Goal: Information Seeking & Learning: Learn about a topic

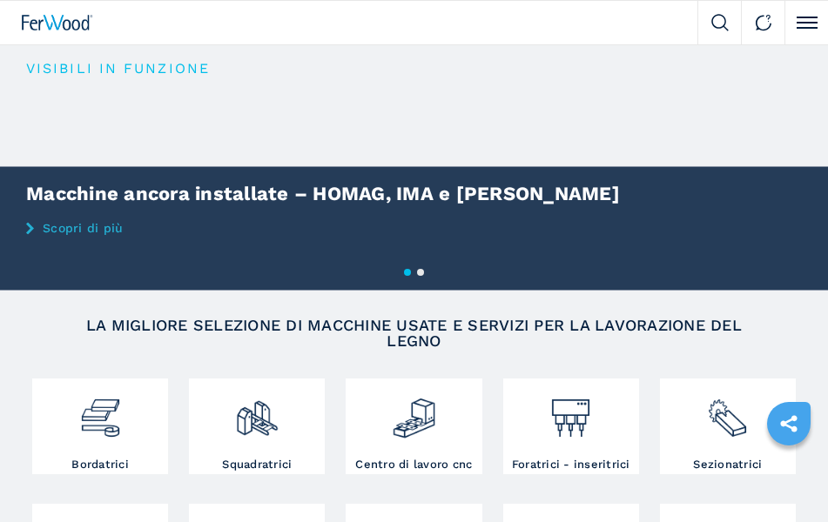
scroll to position [374, 0]
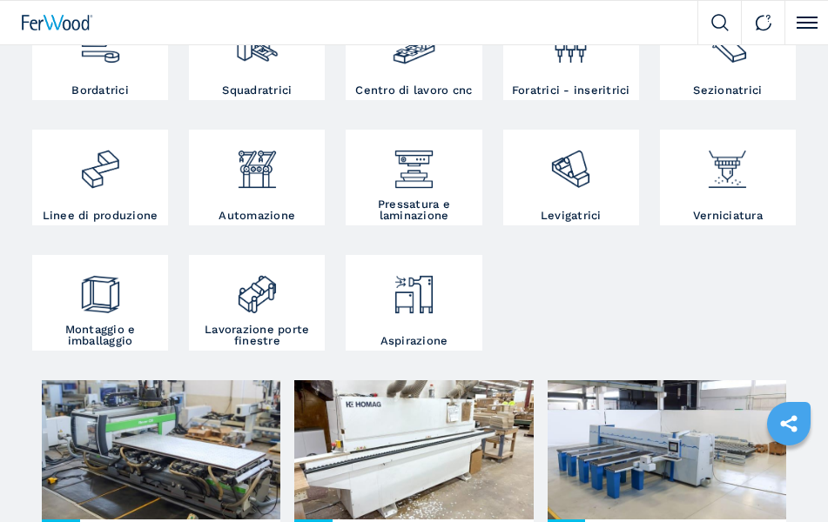
click at [411, 52] on img at bounding box center [414, 37] width 44 height 57
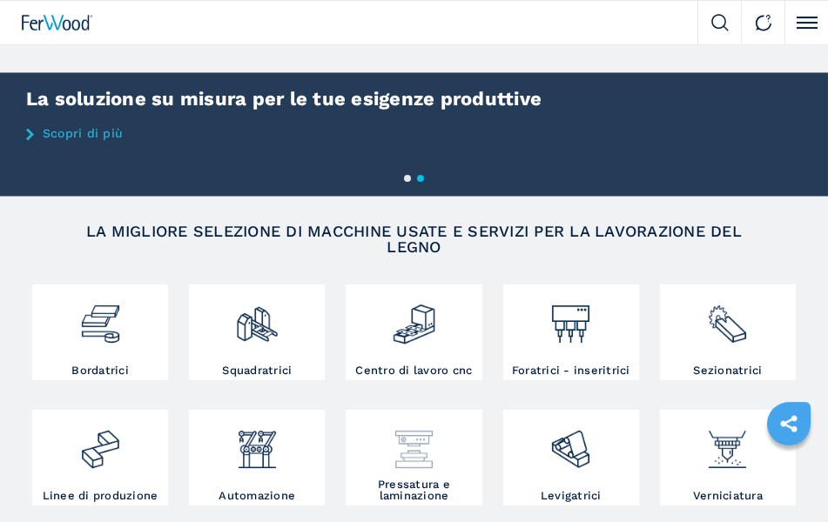
scroll to position [93, 0]
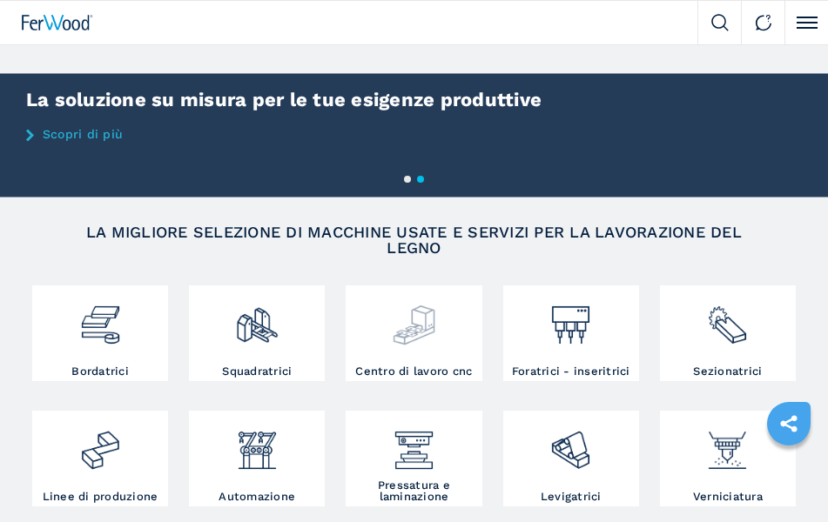
click at [425, 332] on img at bounding box center [414, 318] width 44 height 57
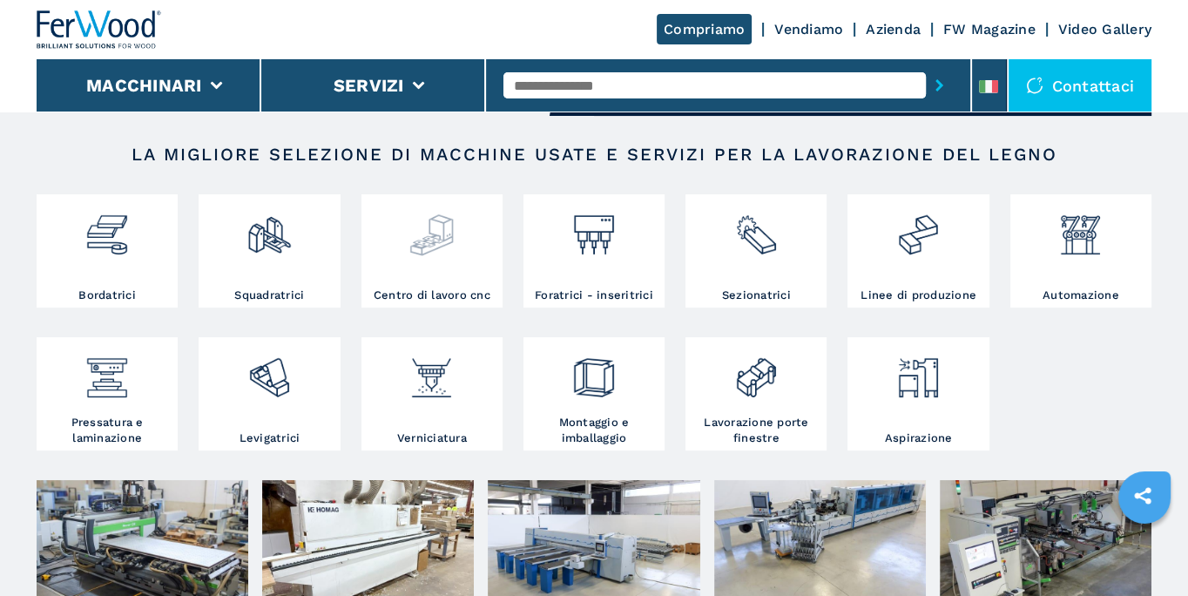
scroll to position [280, 0]
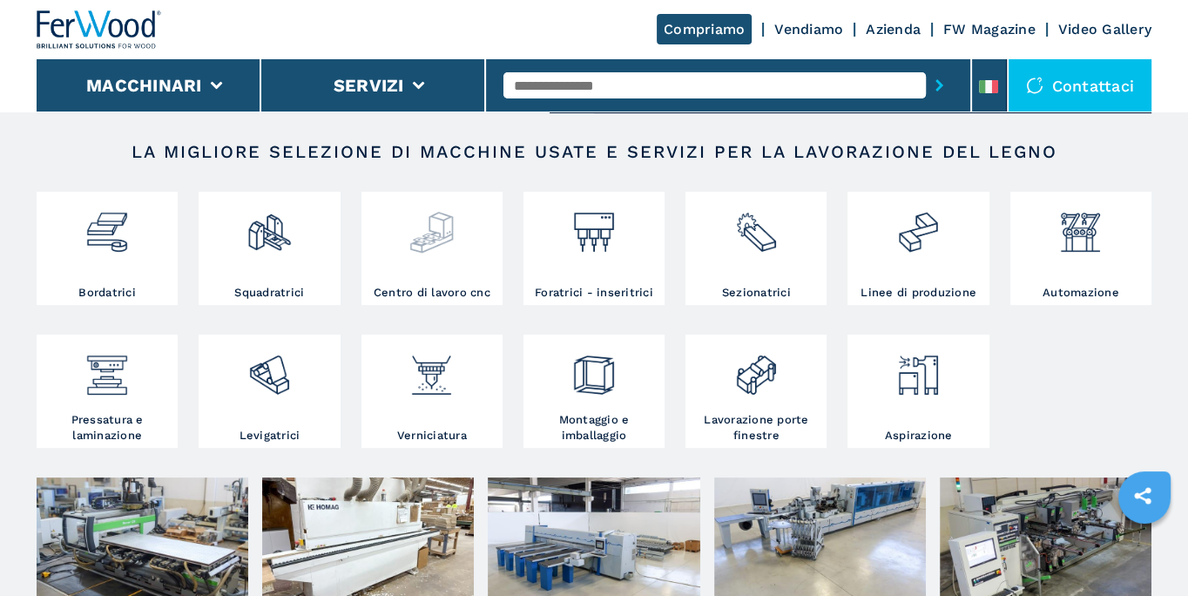
click at [434, 223] on img at bounding box center [431, 225] width 46 height 59
click at [432, 242] on img at bounding box center [431, 225] width 46 height 59
click at [433, 237] on img at bounding box center [431, 225] width 46 height 59
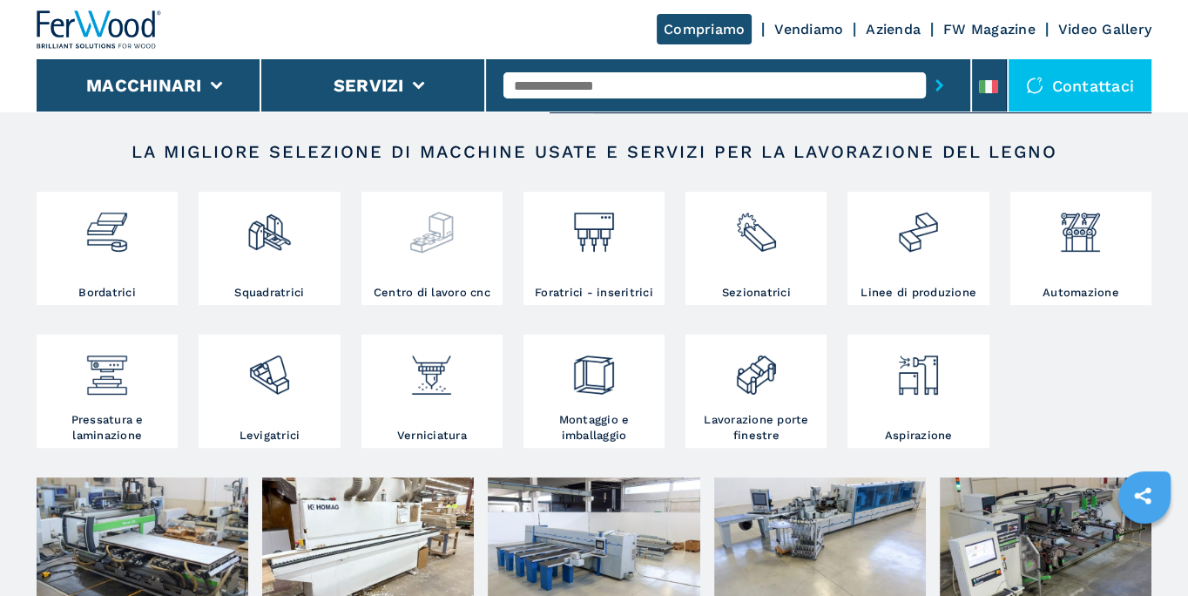
click at [433, 237] on img at bounding box center [431, 225] width 46 height 59
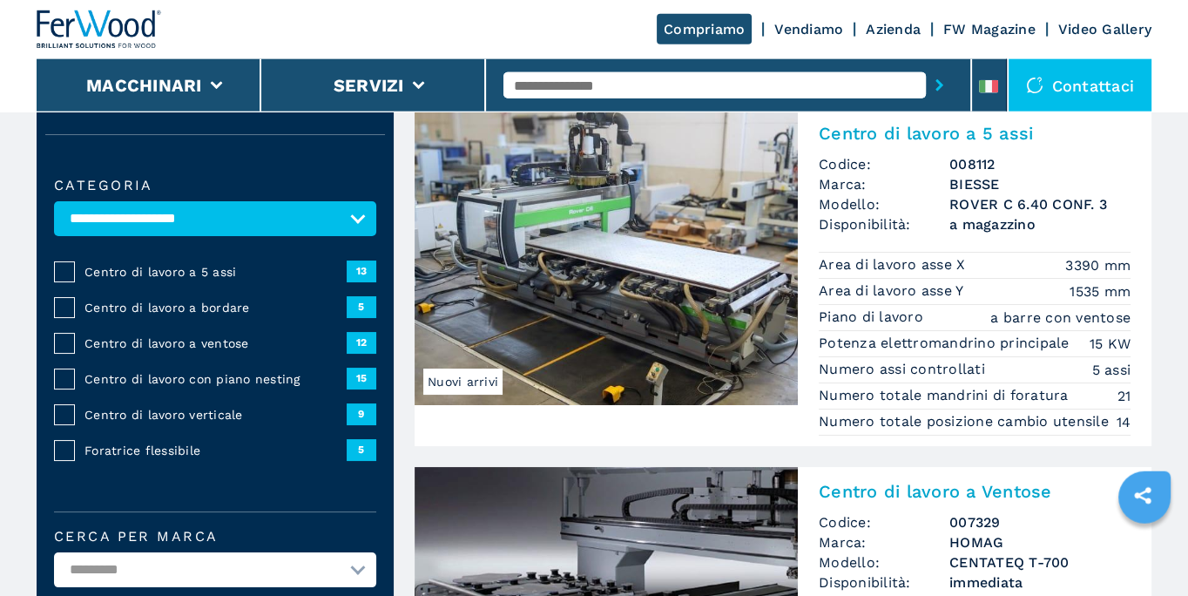
scroll to position [93, 0]
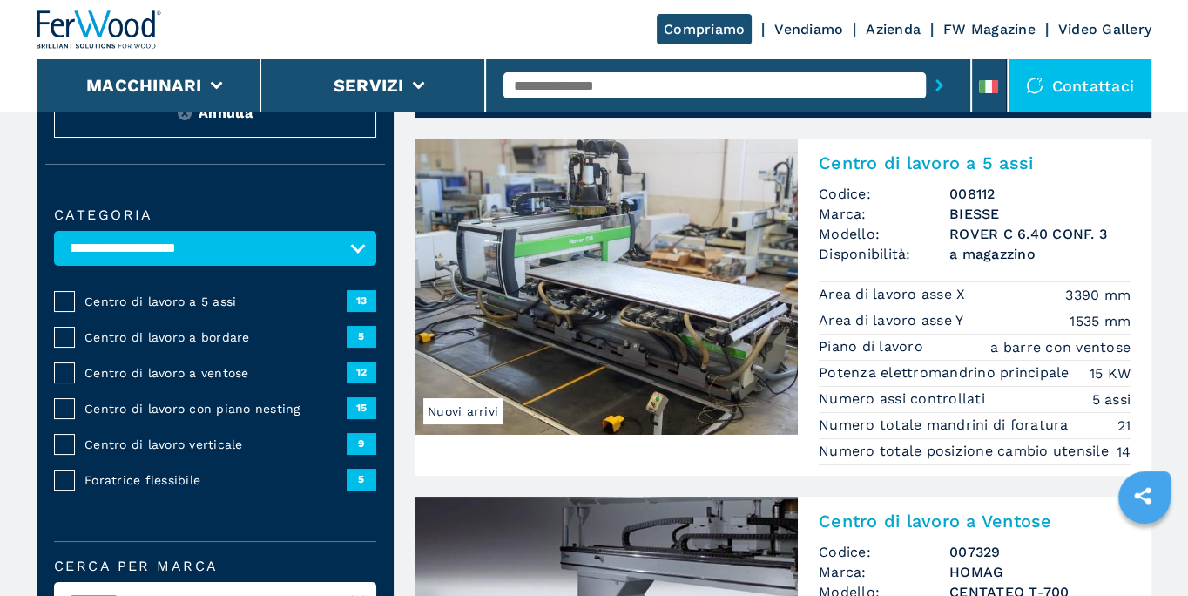
click at [178, 300] on span "Centro di lavoro a 5 assi" at bounding box center [215, 301] width 262 height 17
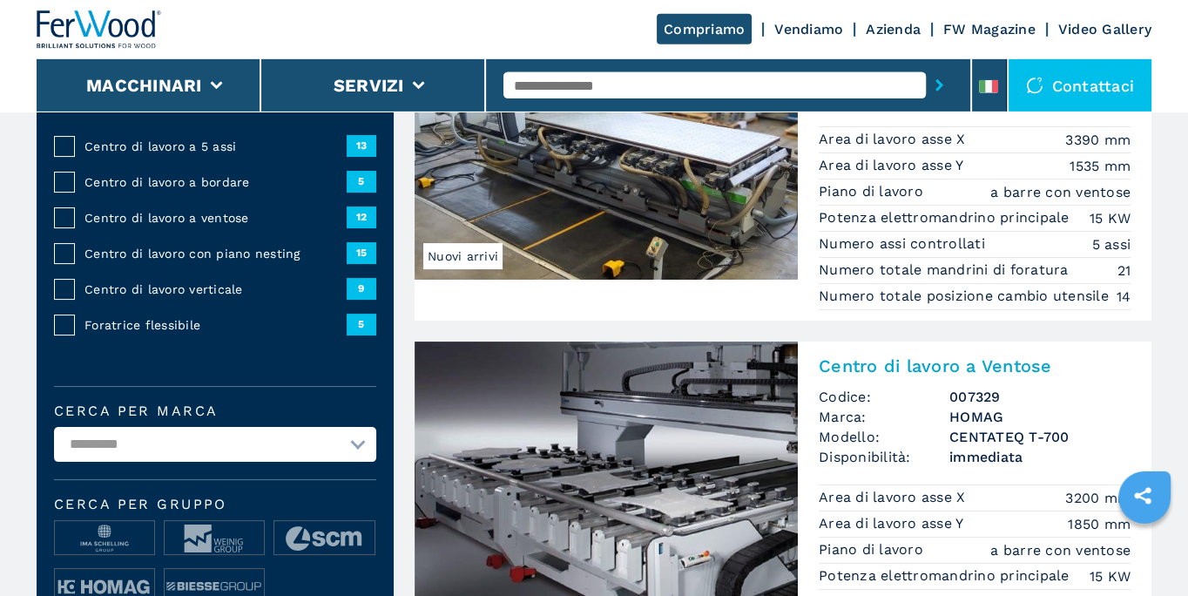
scroll to position [280, 0]
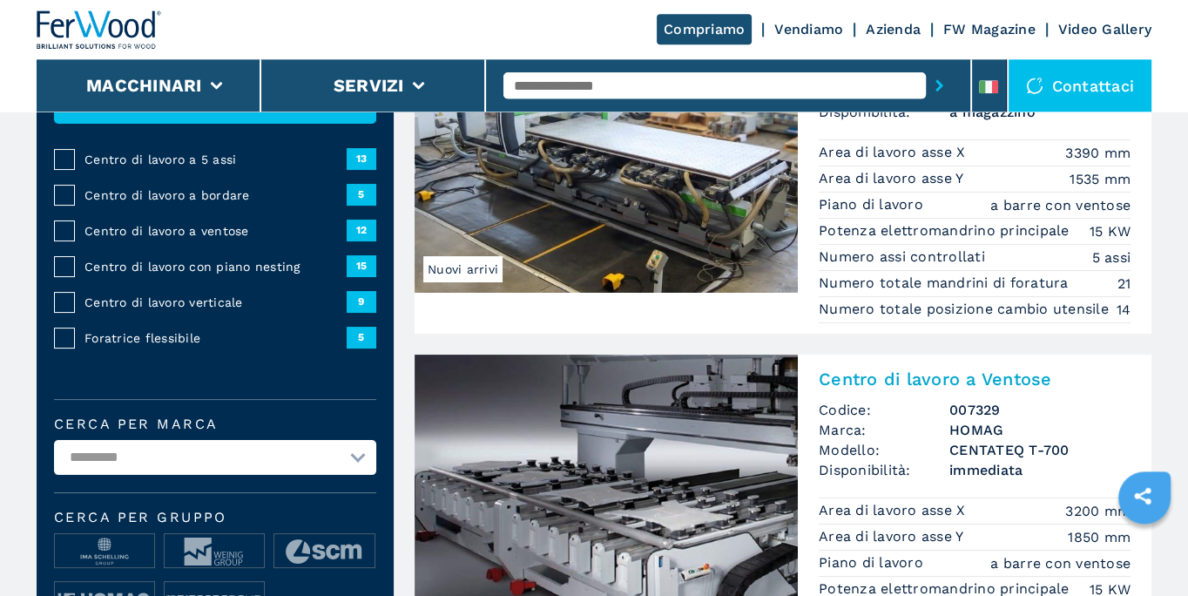
scroll to position [187, 0]
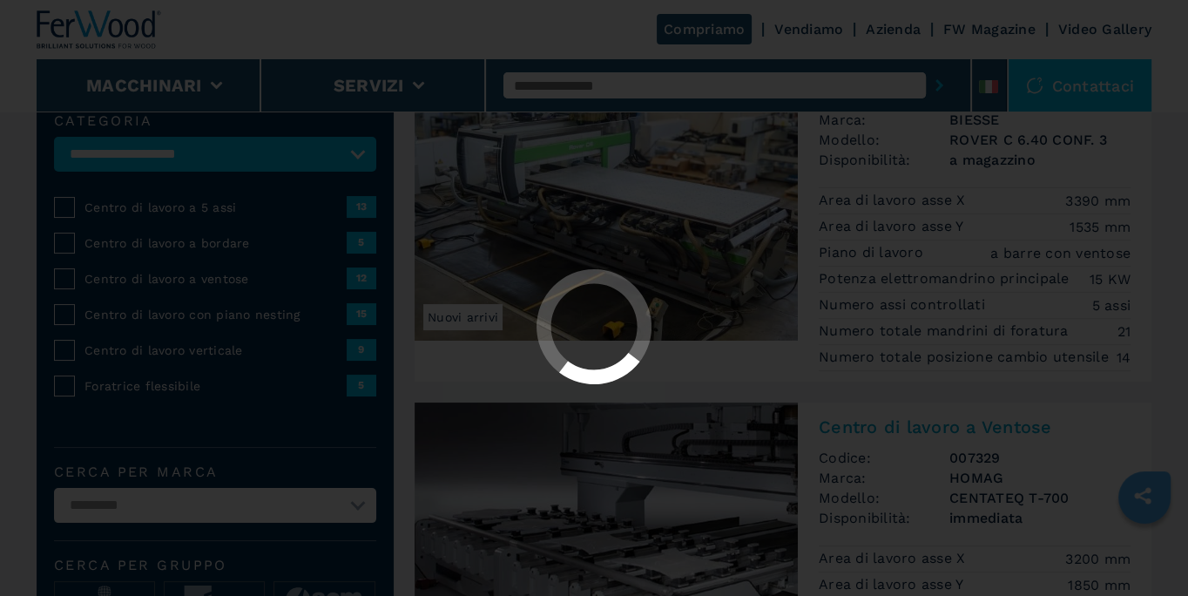
select select "**********"
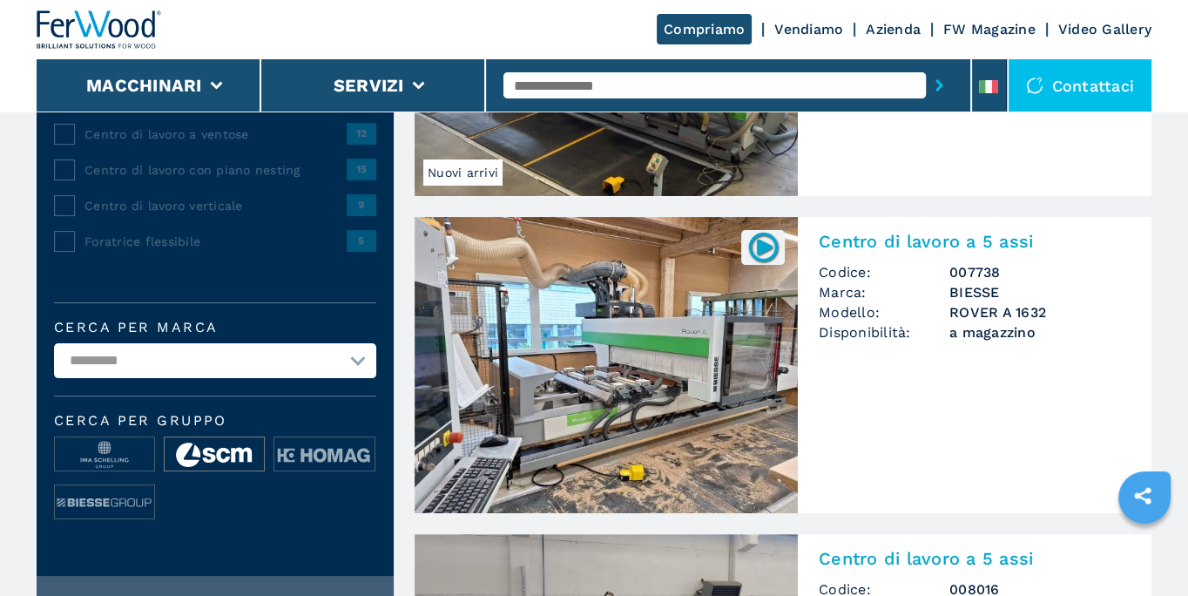
scroll to position [374, 0]
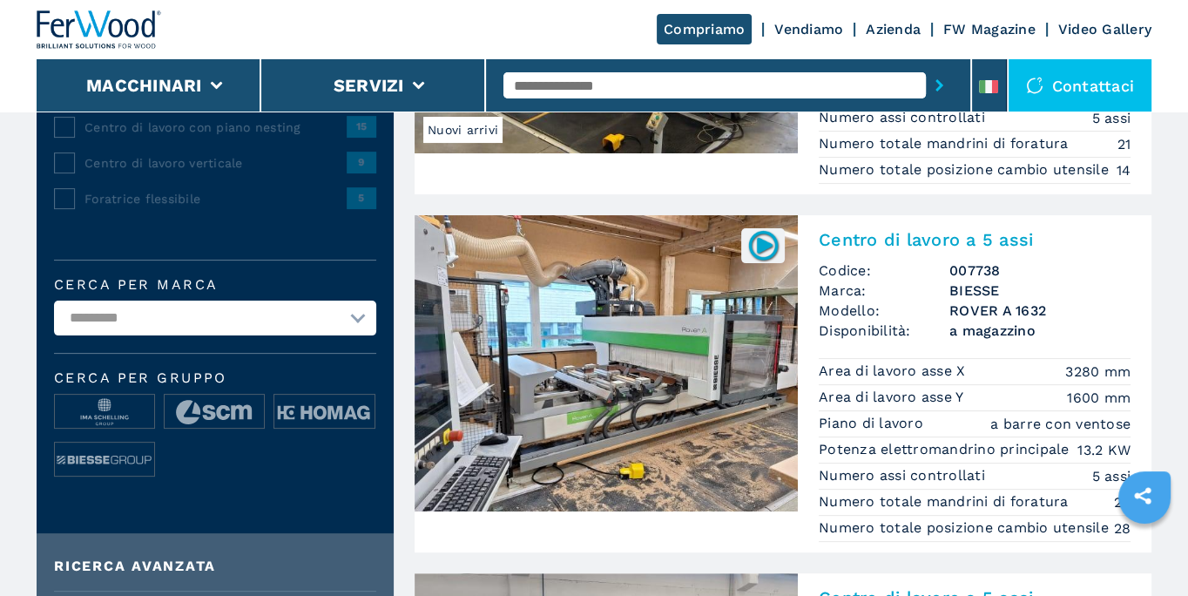
click at [54, 300] on select "**********" at bounding box center [215, 317] width 322 height 35
select select "***"
click option "***" at bounding box center [0, 0] width 0 height 0
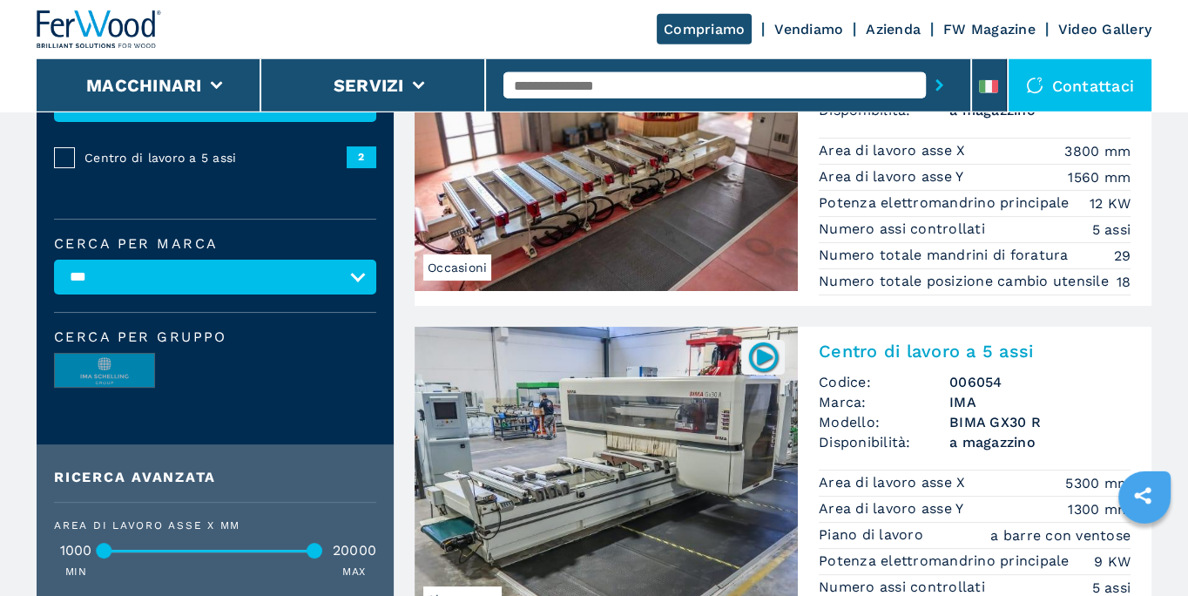
scroll to position [407, 0]
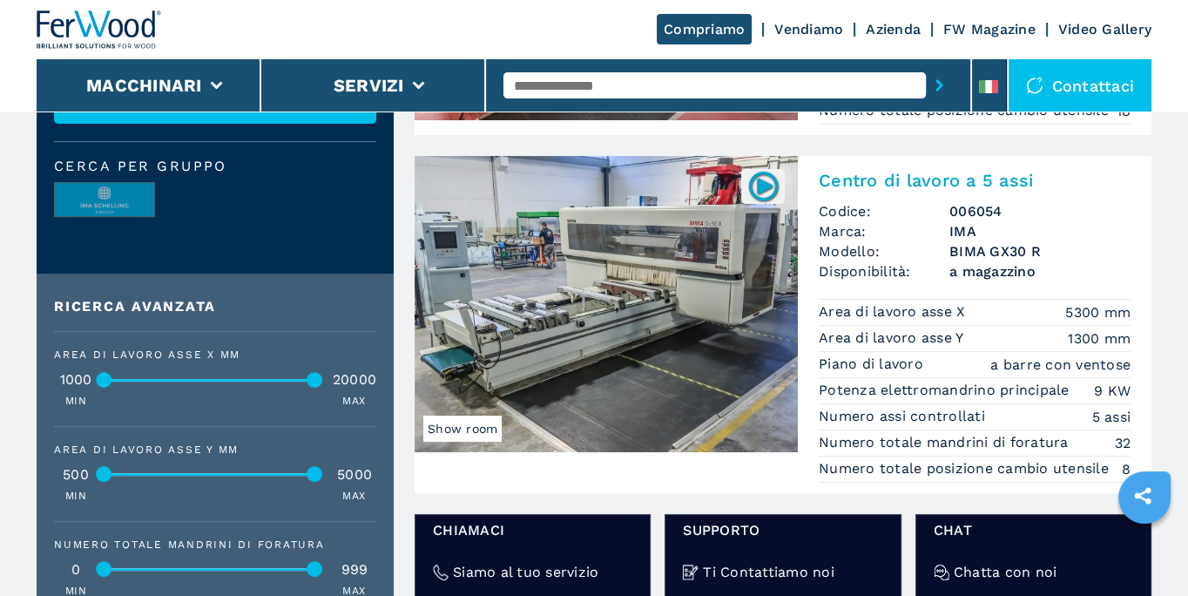
click at [640, 299] on img at bounding box center [605, 304] width 383 height 296
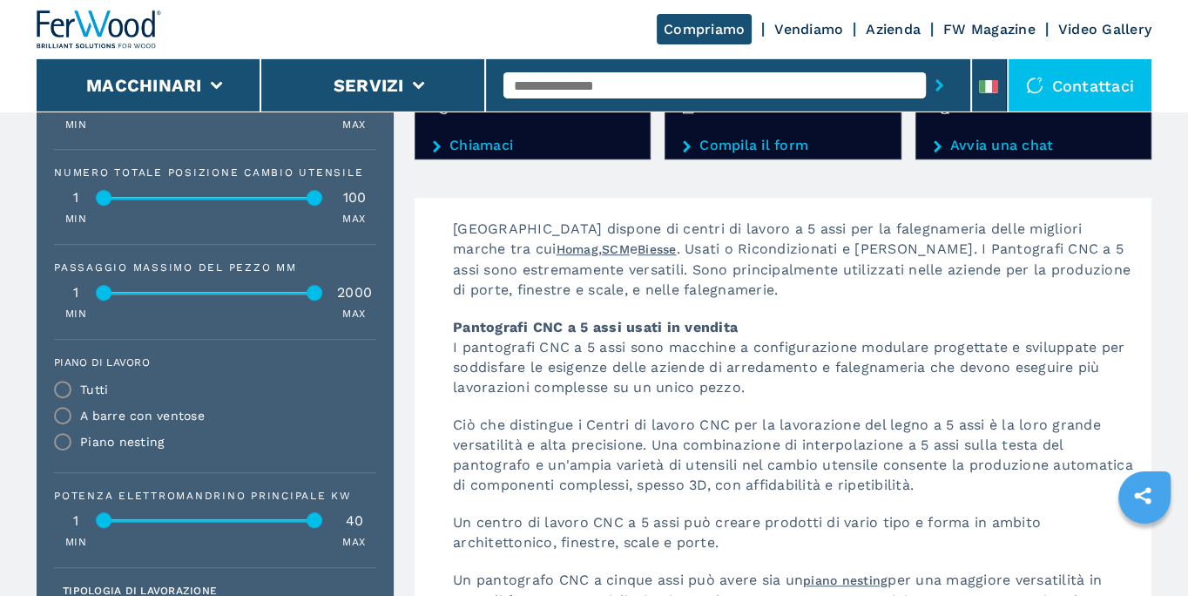
scroll to position [876, 0]
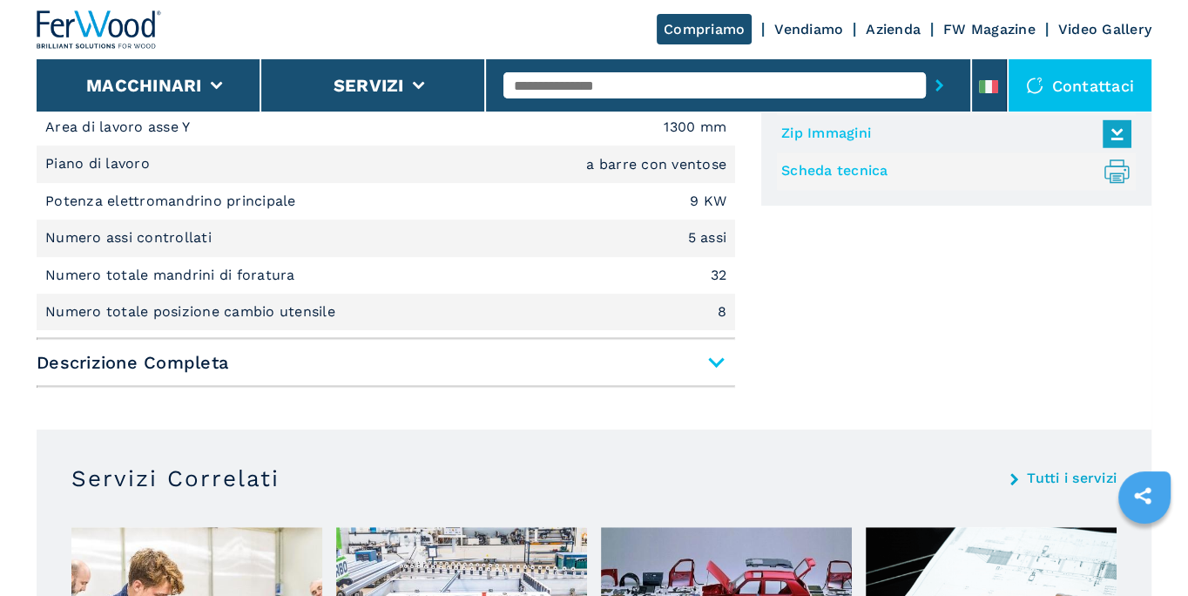
scroll to position [842, 0]
click at [717, 358] on span "Descrizione Completa" at bounding box center [386, 361] width 698 height 31
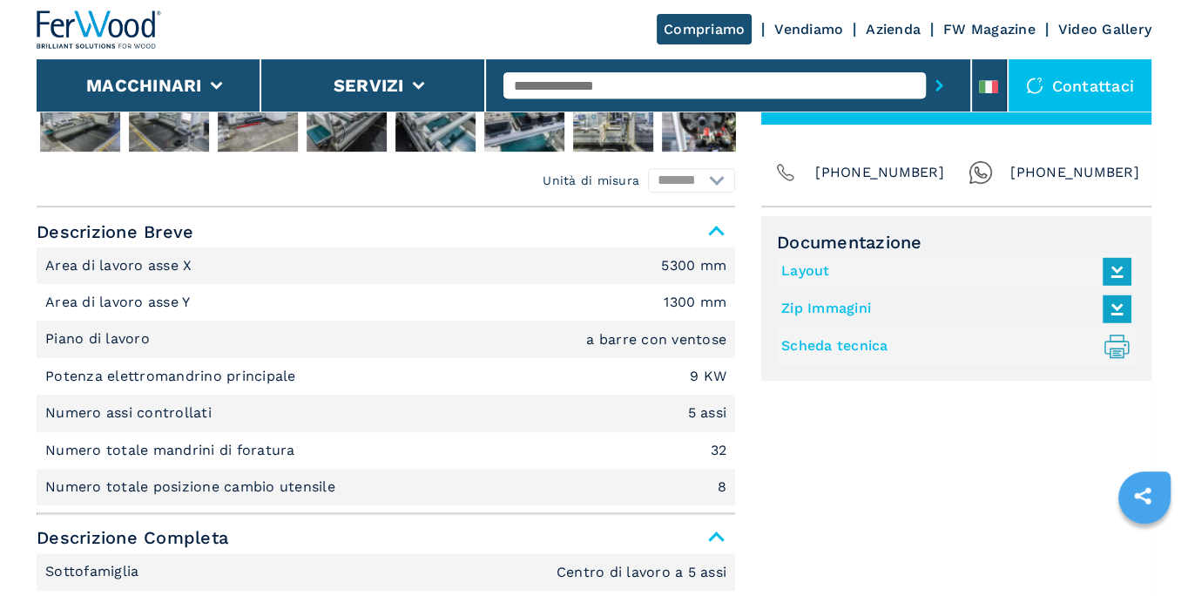
scroll to position [655, 0]
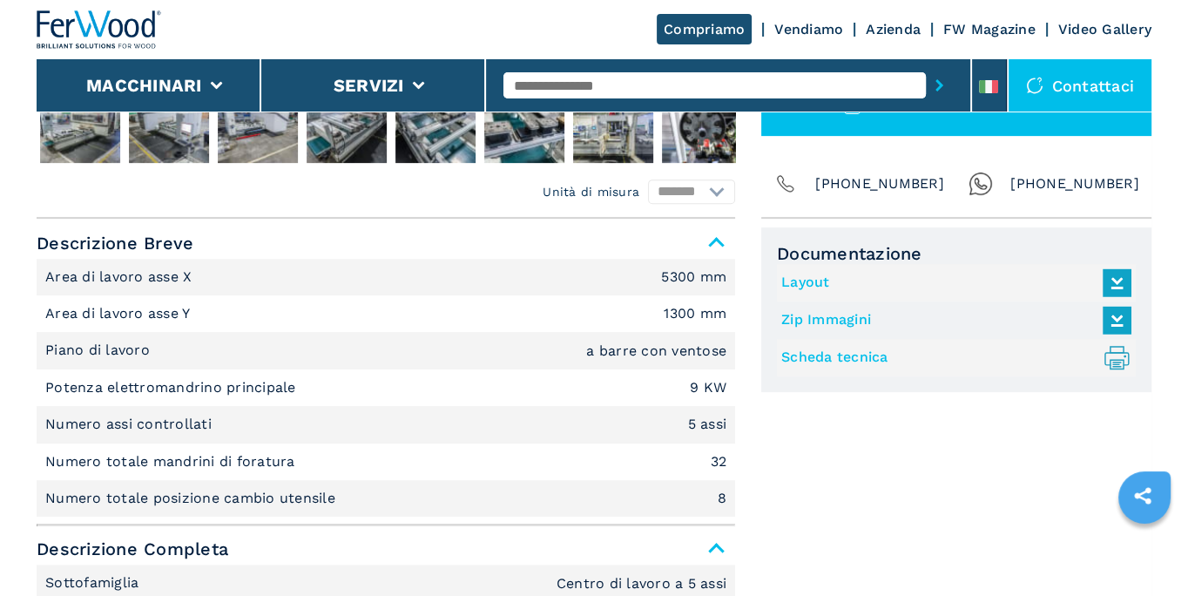
click at [803, 288] on link "Layout" at bounding box center [951, 282] width 341 height 29
click at [796, 280] on link "Layout" at bounding box center [951, 282] width 341 height 29
